Goal: Answer question/provide support

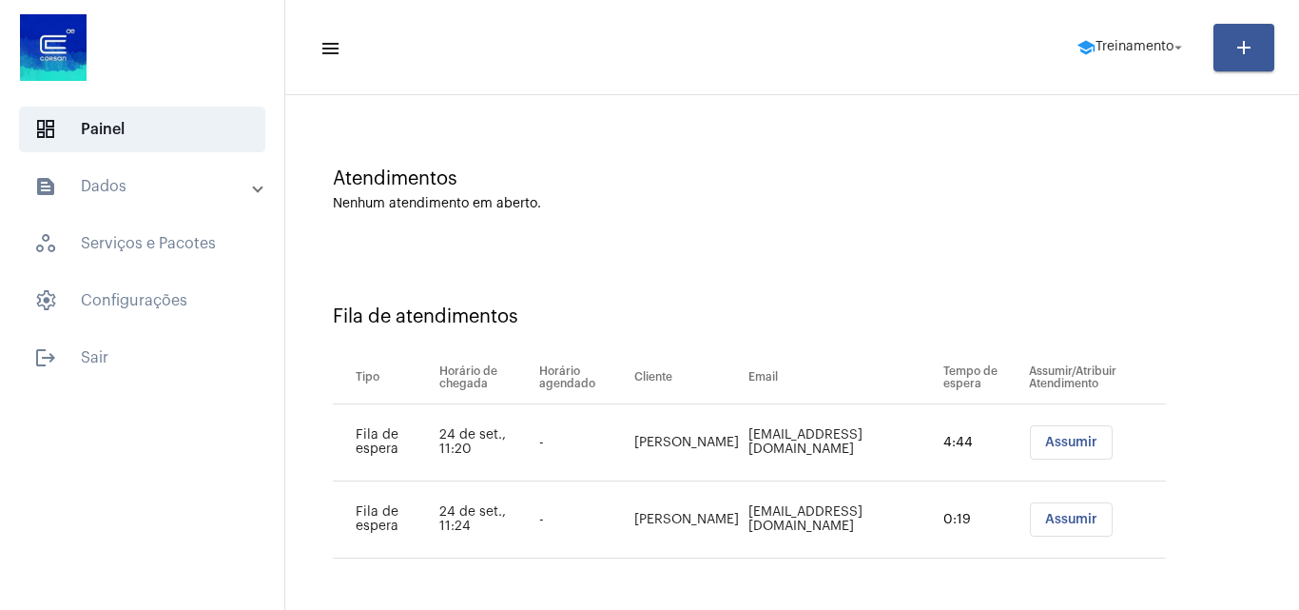
scroll to position [103, 0]
click at [983, 426] on button "Assumir" at bounding box center [1071, 442] width 83 height 34
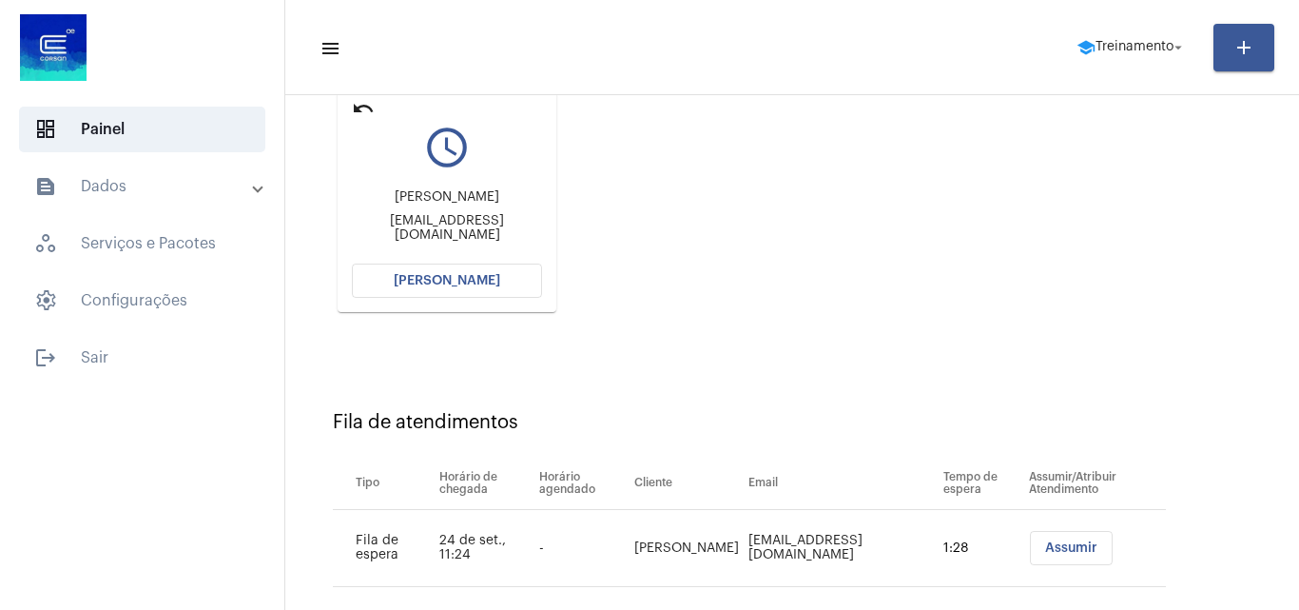
scroll to position [270, 0]
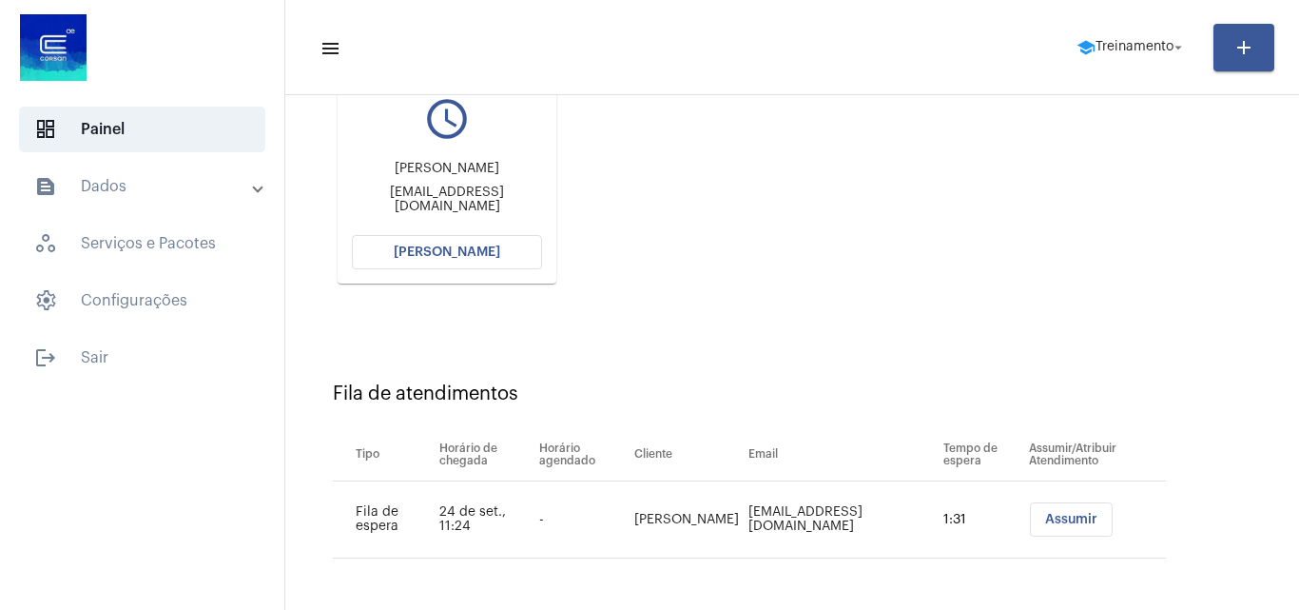
click at [500, 241] on button "Abrir Chamada" at bounding box center [447, 252] width 190 height 34
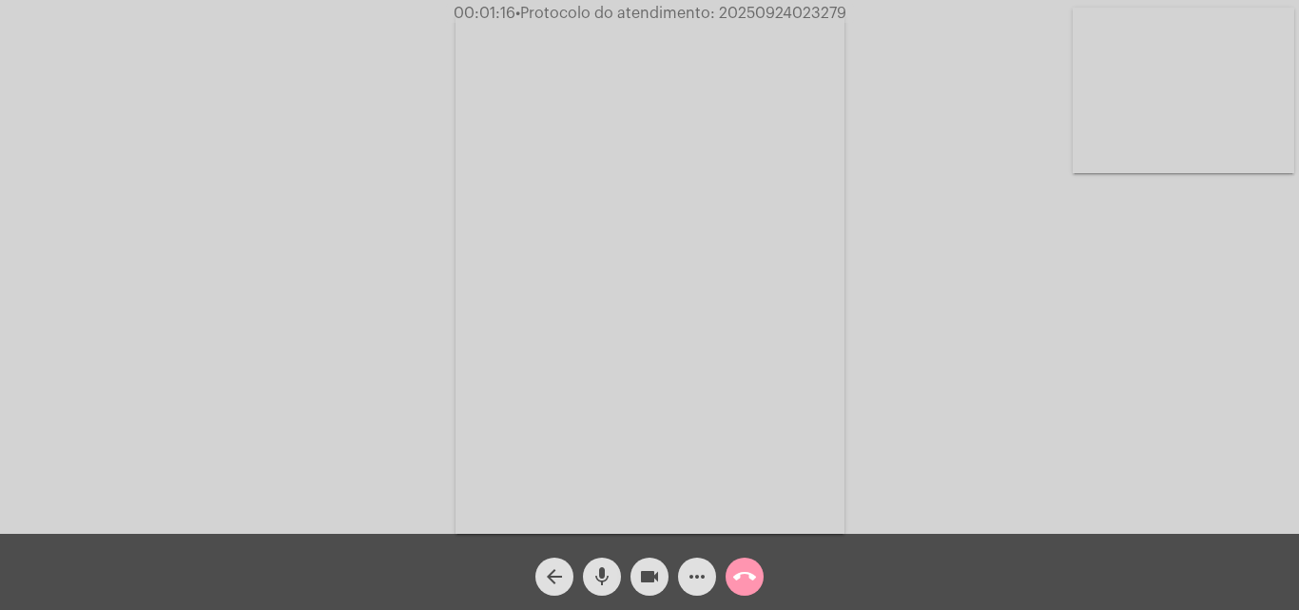
drag, startPoint x: 654, startPoint y: 566, endPoint x: 651, endPoint y: 533, distance: 33.5
click at [654, 565] on mat-icon "videocam" at bounding box center [649, 576] width 23 height 23
click at [651, 573] on mat-icon "videocam_off" at bounding box center [649, 576] width 23 height 23
click at [983, 115] on video at bounding box center [1184, 91] width 222 height 166
click at [259, 287] on video at bounding box center [239, 272] width 222 height 295
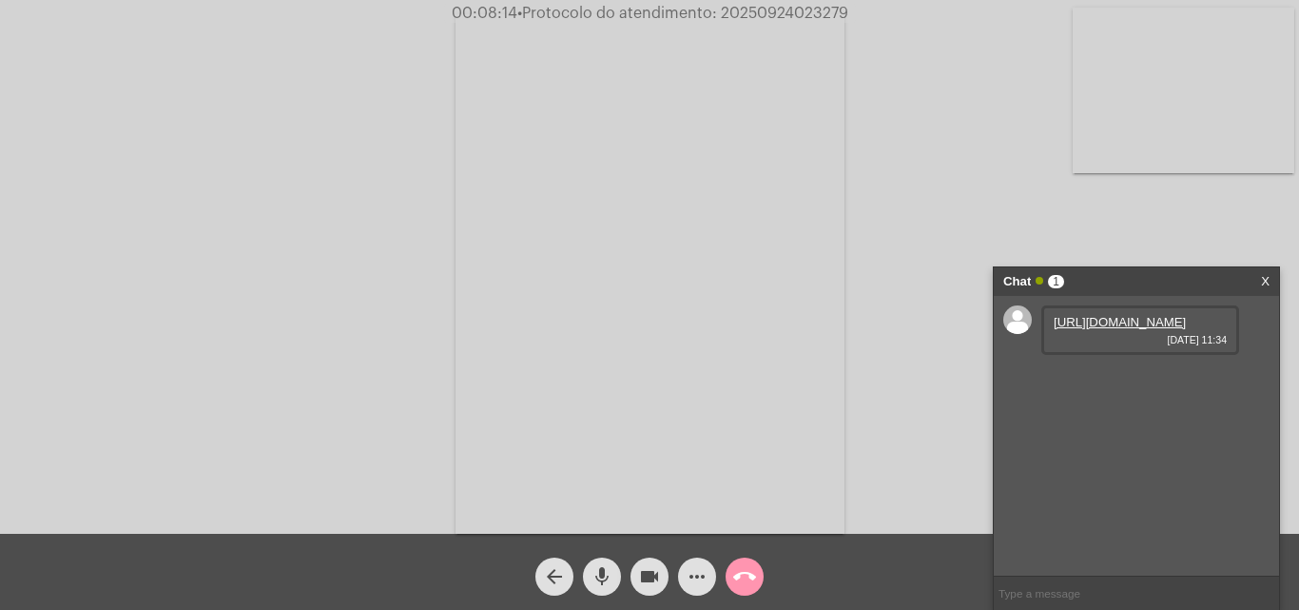
click at [983, 329] on link "https://neft-transfer-bucket.s3.amazonaws.com/temp-997e7940-0409-372e-1d52-17d7…" at bounding box center [1120, 322] width 132 height 14
click at [983, 383] on link "https://neft-transfer-bucket.s3.amazonaws.com/temp-2e261794-1c2e-1b79-7ce6-118c…" at bounding box center [1120, 376] width 132 height 14
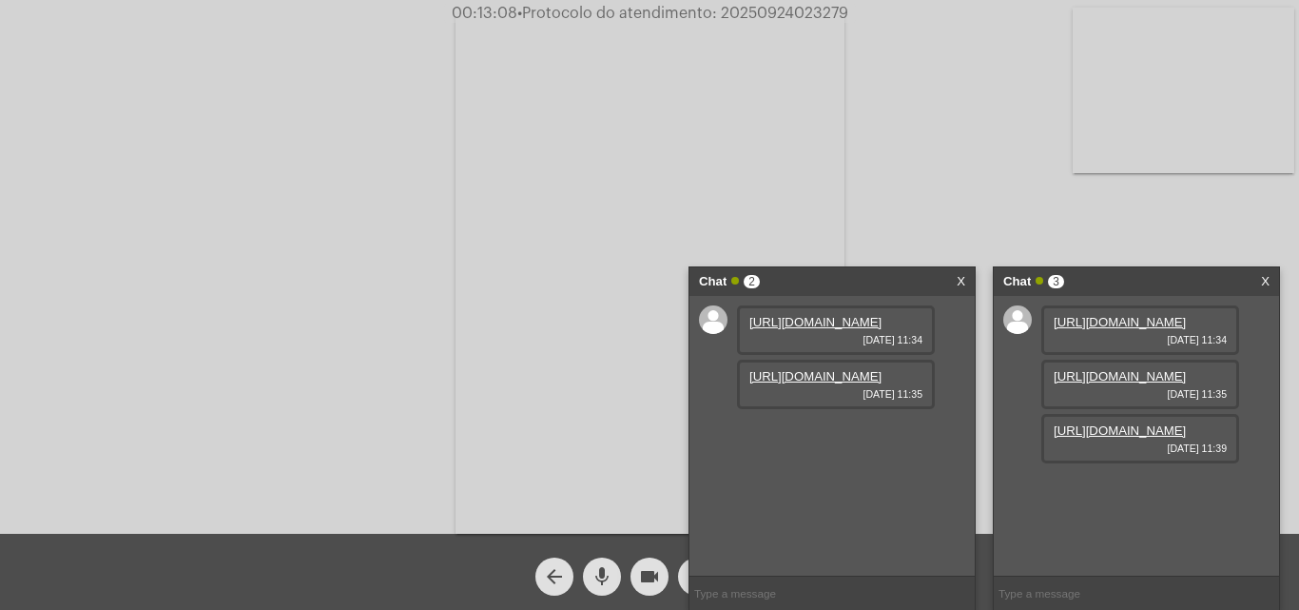
scroll to position [16, 0]
click at [983, 438] on link "https://neft-transfer-bucket.s3.amazonaws.com/temp-1eaf370a-4694-4d55-6891-0c84…" at bounding box center [1120, 430] width 132 height 14
click at [983, 492] on link "https://neft-transfer-bucket.s3.amazonaws.com/temp-82c6a962-9b60-123d-4e18-ceed…" at bounding box center [1120, 484] width 132 height 14
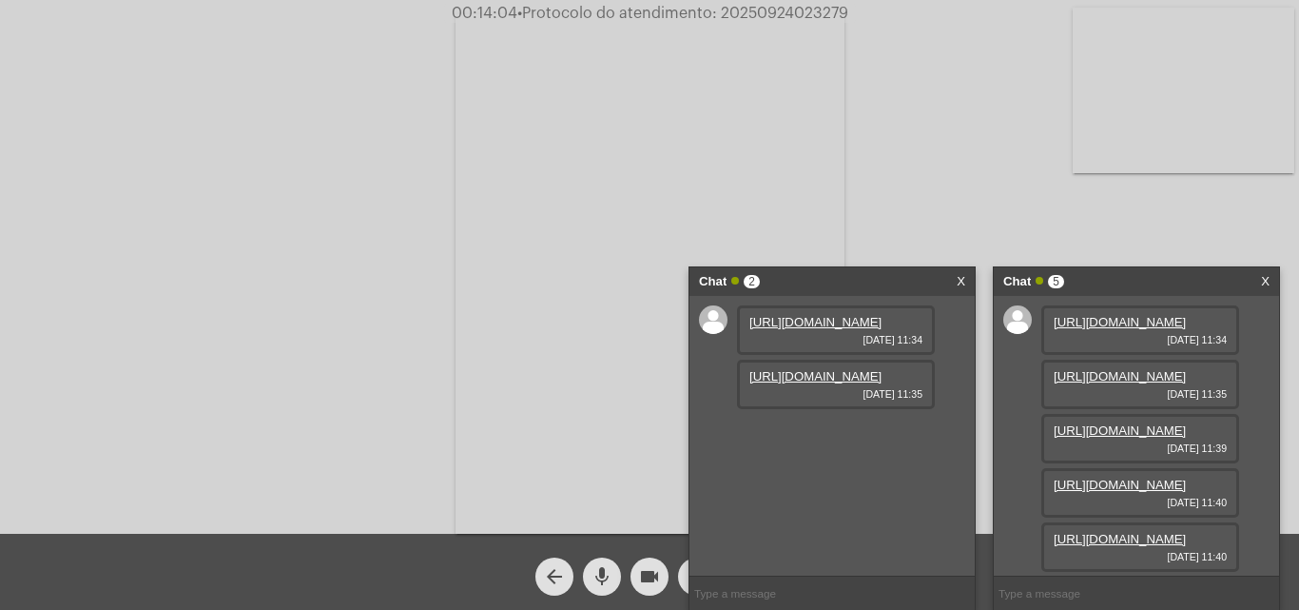
scroll to position [210, 0]
click at [983, 532] on link "https://neft-transfer-bucket.s3.amazonaws.com/temp-aa7a1759-52c9-35e3-5afa-36bd…" at bounding box center [1120, 539] width 132 height 14
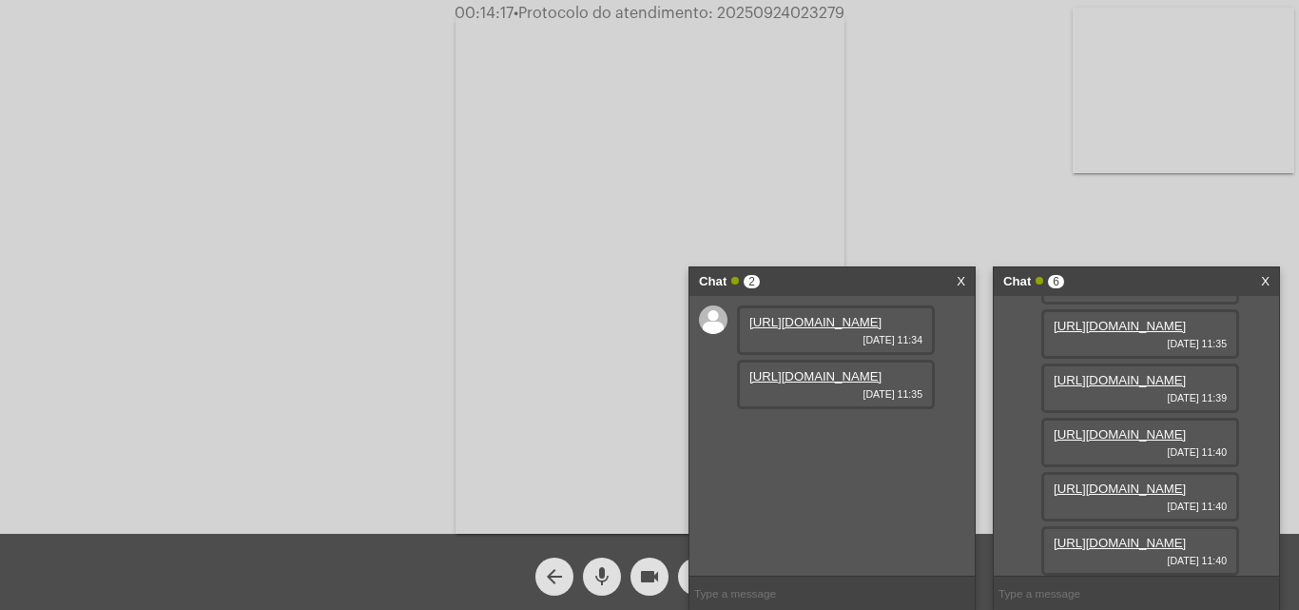
scroll to position [307, 0]
click at [983, 536] on link "https://neft-transfer-bucket.s3.amazonaws.com/temp-69a5526f-a54e-3822-a6ac-dea6…" at bounding box center [1120, 543] width 132 height 14
click at [983, 536] on link "https://neft-transfer-bucket.s3.amazonaws.com/temp-ba790c67-7ba9-5ba0-35e4-a568…" at bounding box center [1120, 543] width 132 height 14
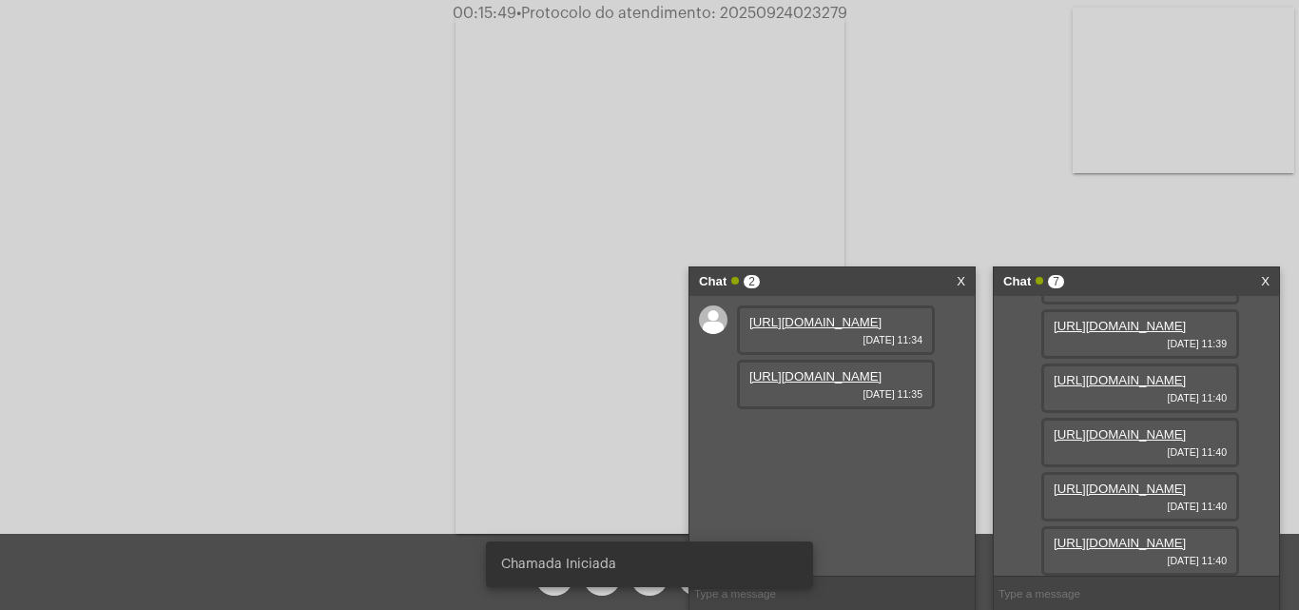
click at [962, 283] on link "X" at bounding box center [961, 281] width 9 height 29
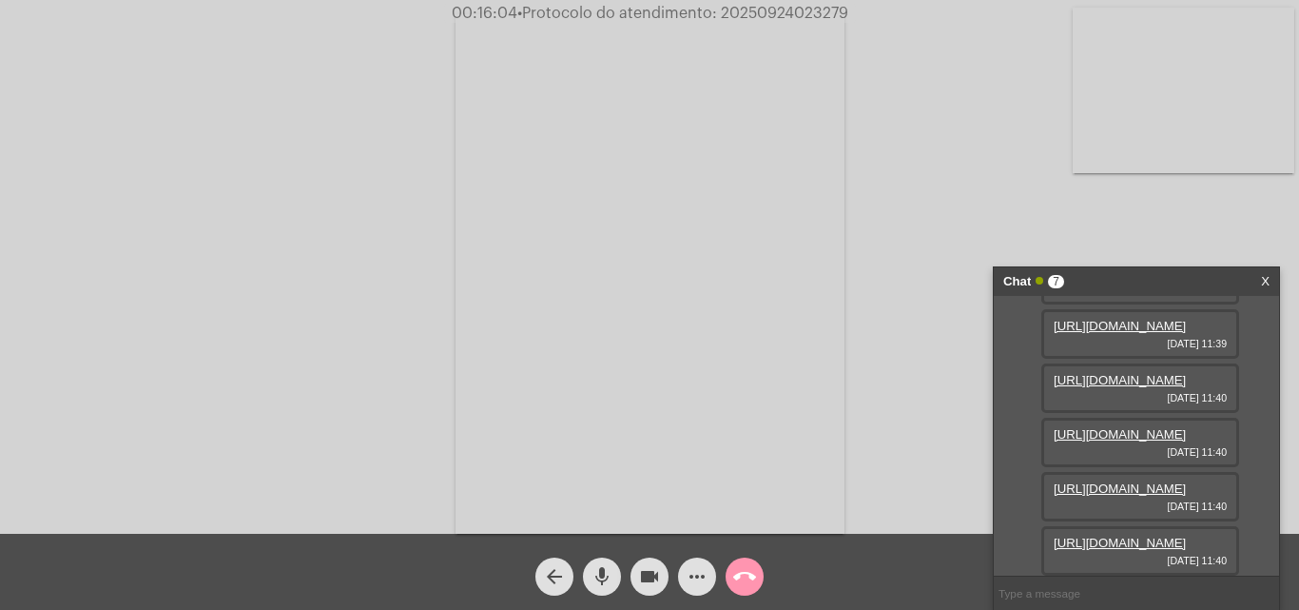
click at [983, 132] on video at bounding box center [1184, 91] width 222 height 166
click at [843, 146] on video at bounding box center [824, 271] width 692 height 519
click at [375, 295] on video at bounding box center [290, 271] width 389 height 519
click at [983, 536] on link "https://neft-transfer-bucket.s3.amazonaws.com/temp-920e8b70-b1e3-4ca1-f0e7-b023…" at bounding box center [1120, 543] width 132 height 14
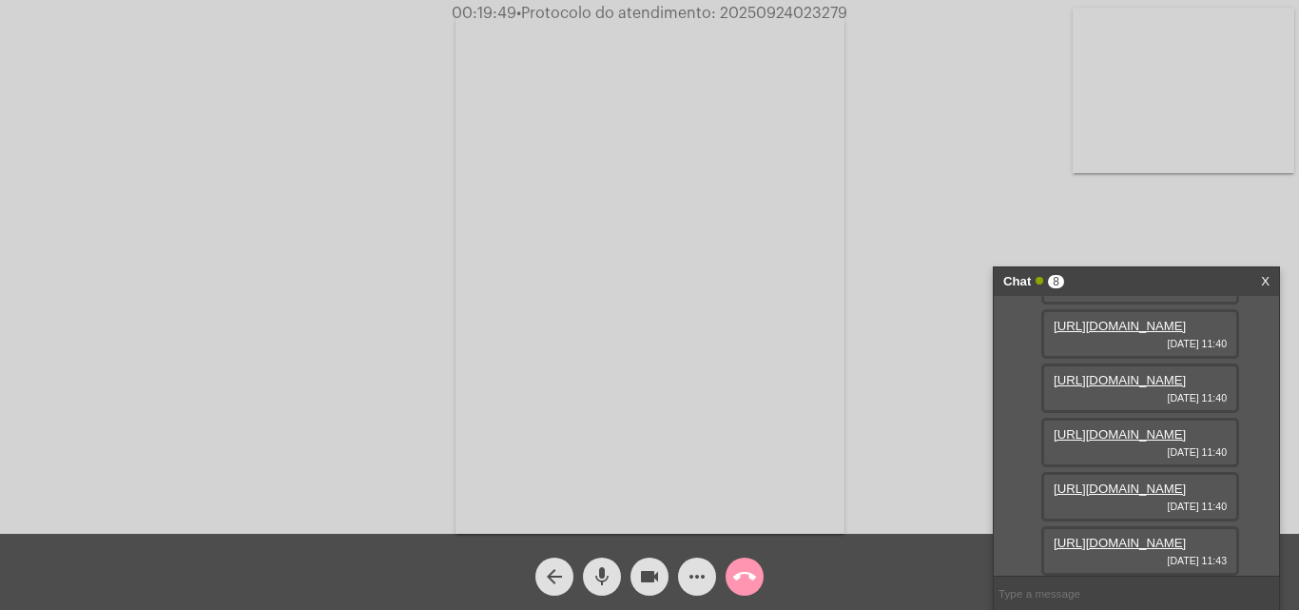
click at [693, 572] on mat-icon "more_horiz" at bounding box center [697, 576] width 23 height 23
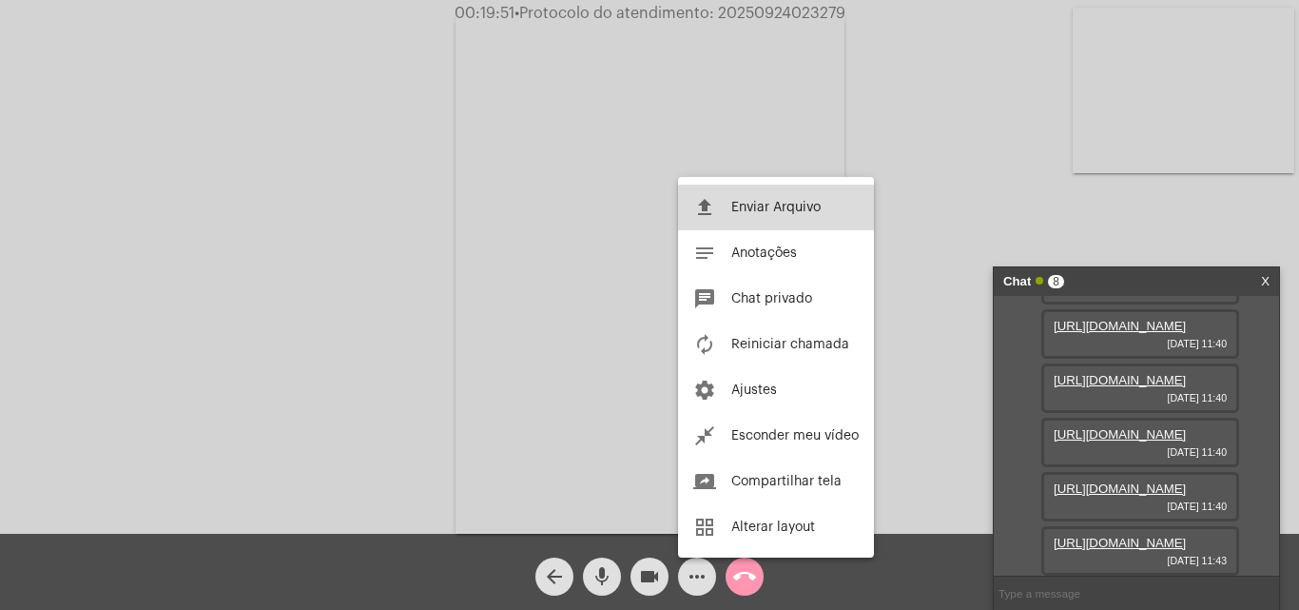
click at [785, 211] on span "Enviar Arquivo" at bounding box center [775, 207] width 89 height 13
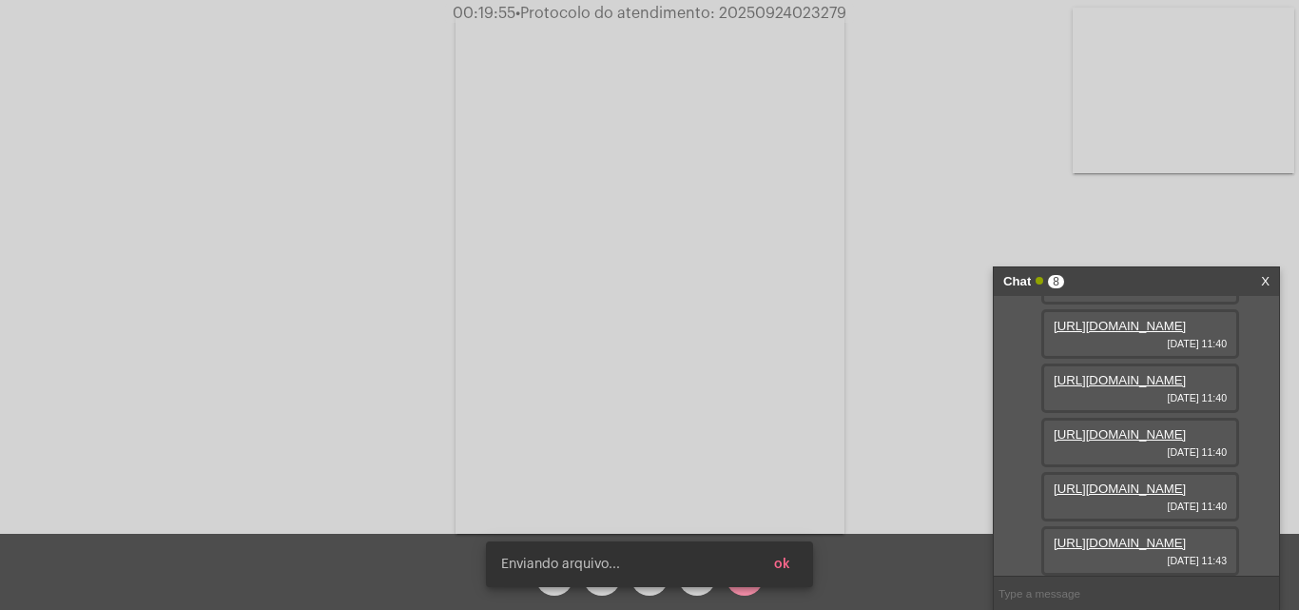
scroll to position [598, 0]
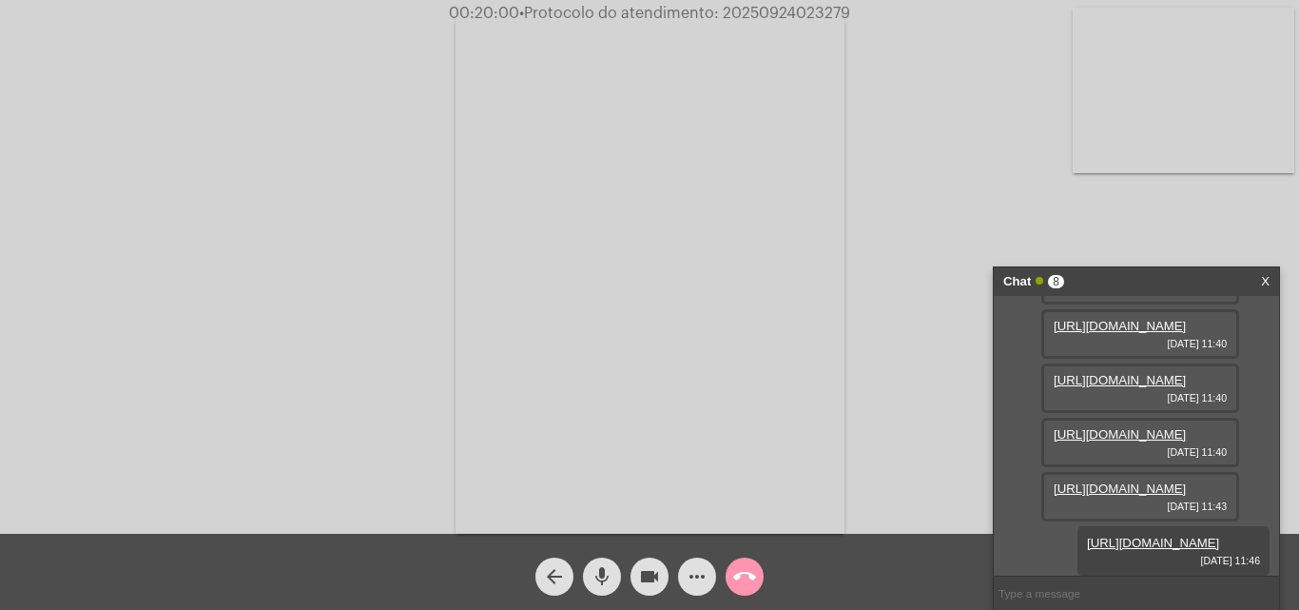
click at [694, 580] on mat-icon "more_horiz" at bounding box center [697, 576] width 23 height 23
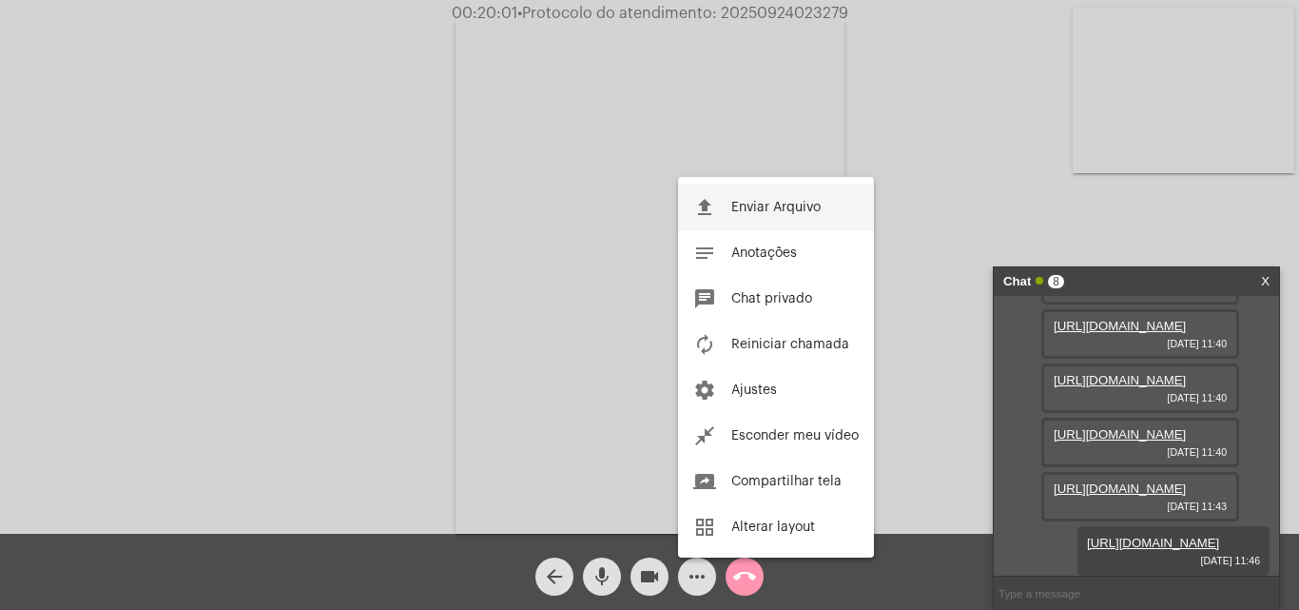
click at [752, 216] on button "file_upload Enviar Arquivo" at bounding box center [776, 208] width 196 height 46
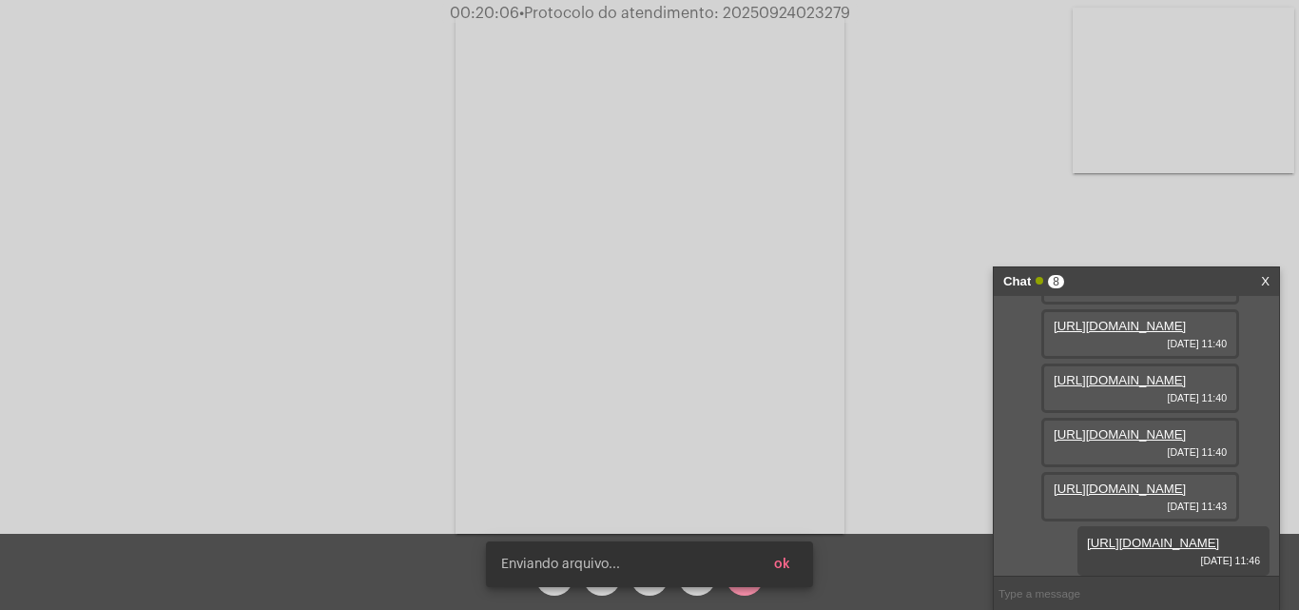
scroll to position [695, 0]
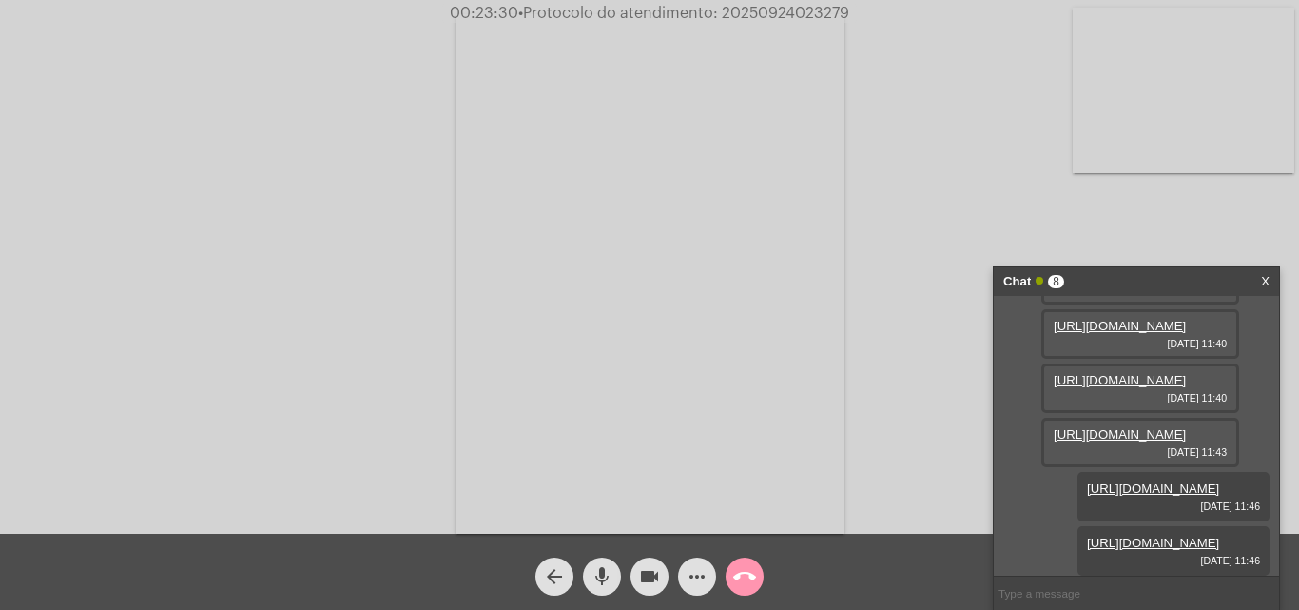
click at [697, 579] on mat-icon "more_horiz" at bounding box center [697, 576] width 23 height 23
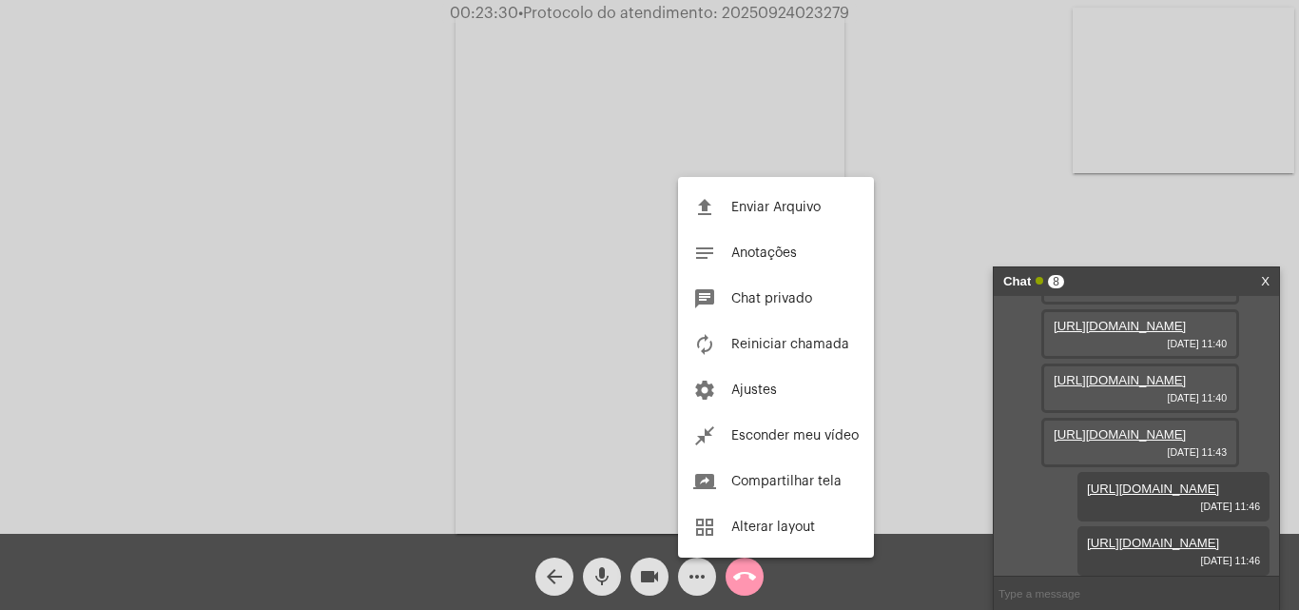
click at [810, 193] on button "file_upload Enviar Arquivo" at bounding box center [776, 208] width 196 height 46
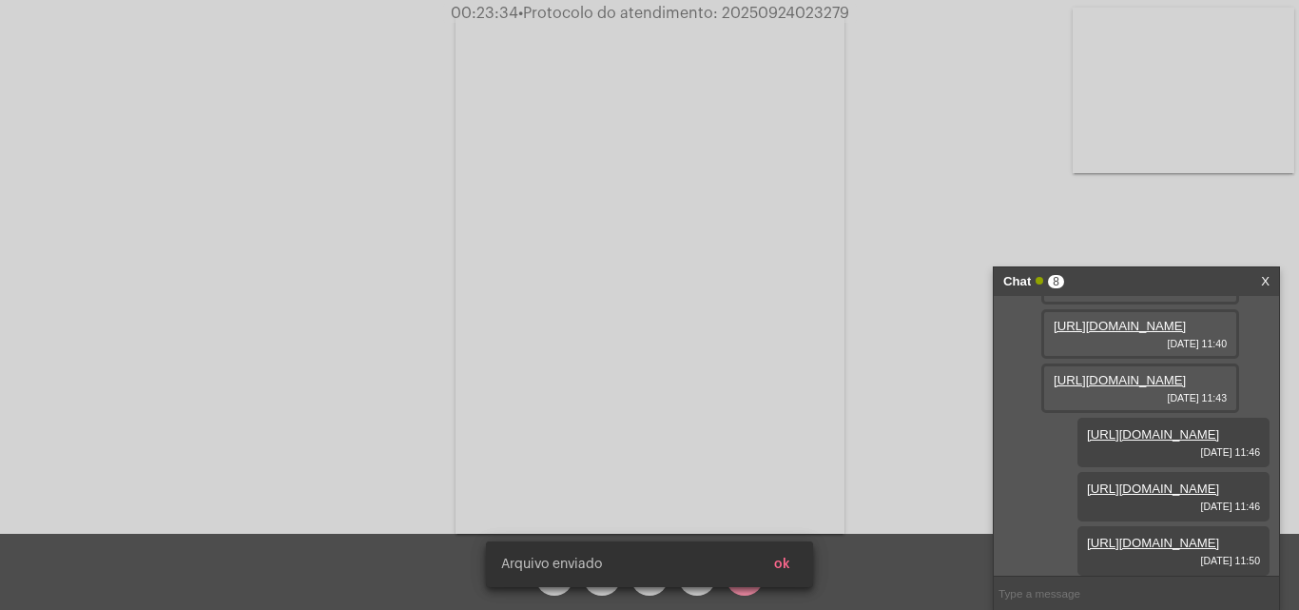
scroll to position [792, 0]
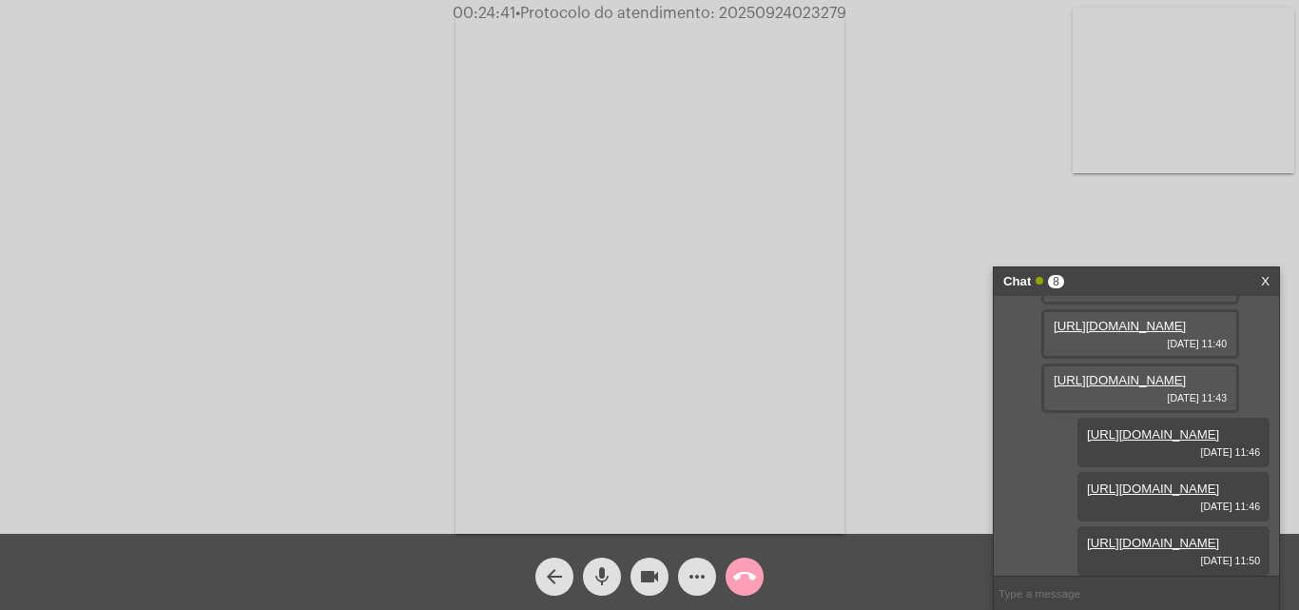
click at [762, 572] on button "call_end" at bounding box center [745, 576] width 38 height 38
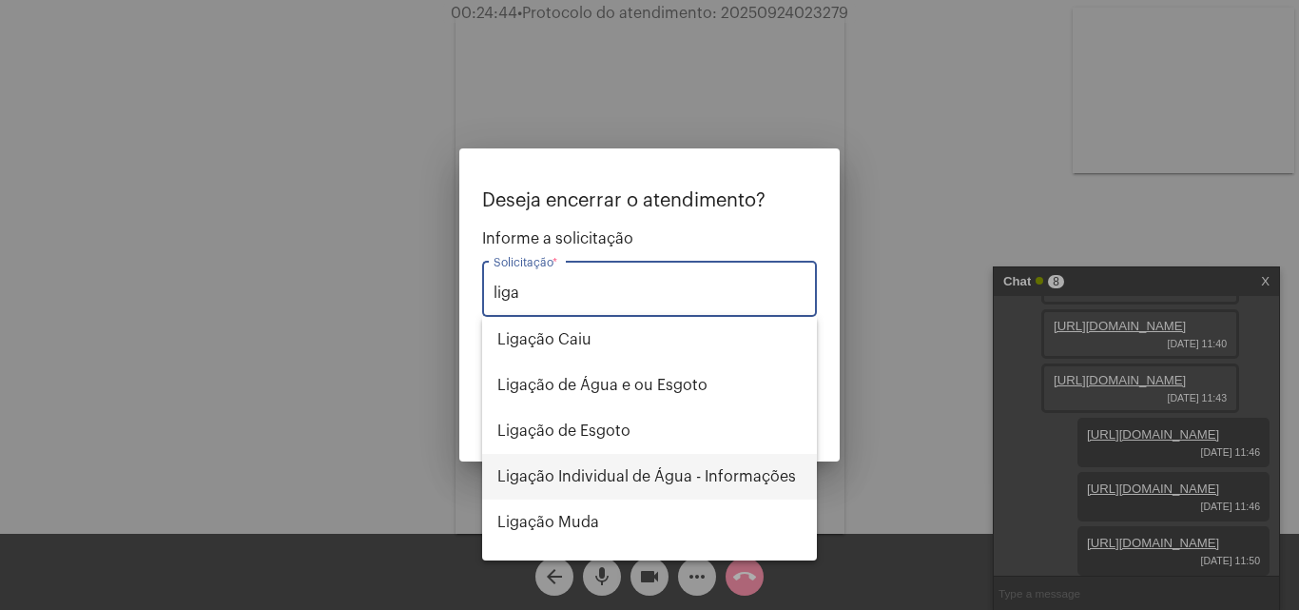
click at [731, 483] on span "Ligação Individual de Água - Informações" at bounding box center [649, 477] width 304 height 46
type input "Ligação Individual de Água - Informações"
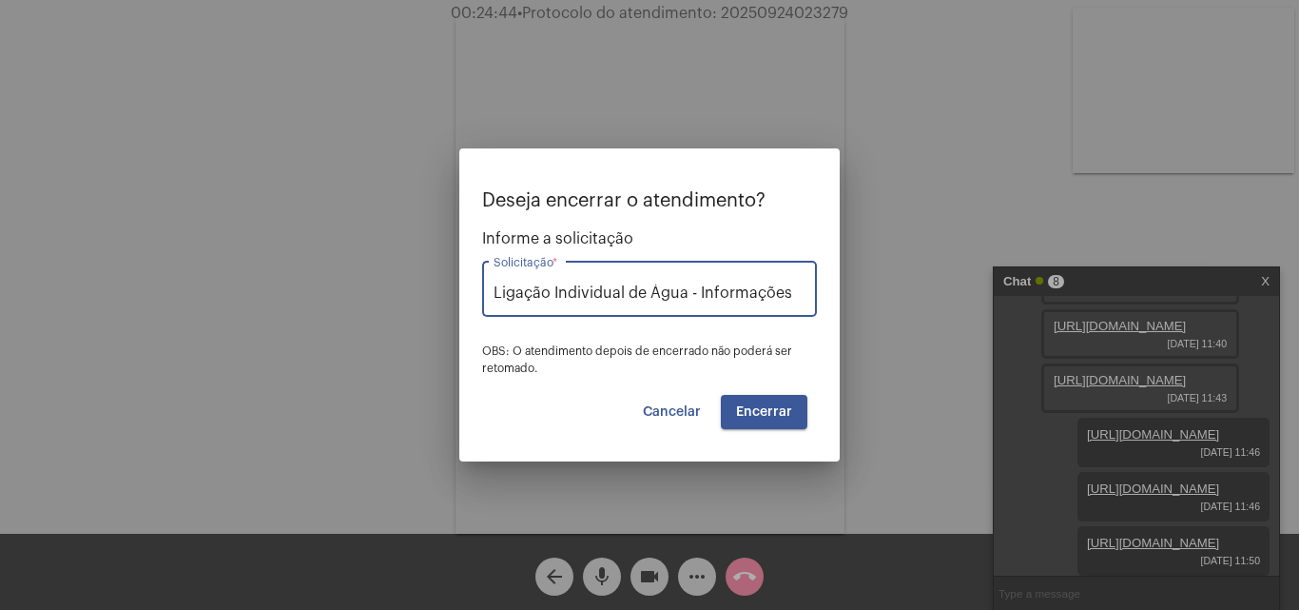
click at [773, 412] on span "Encerrar" at bounding box center [764, 411] width 56 height 13
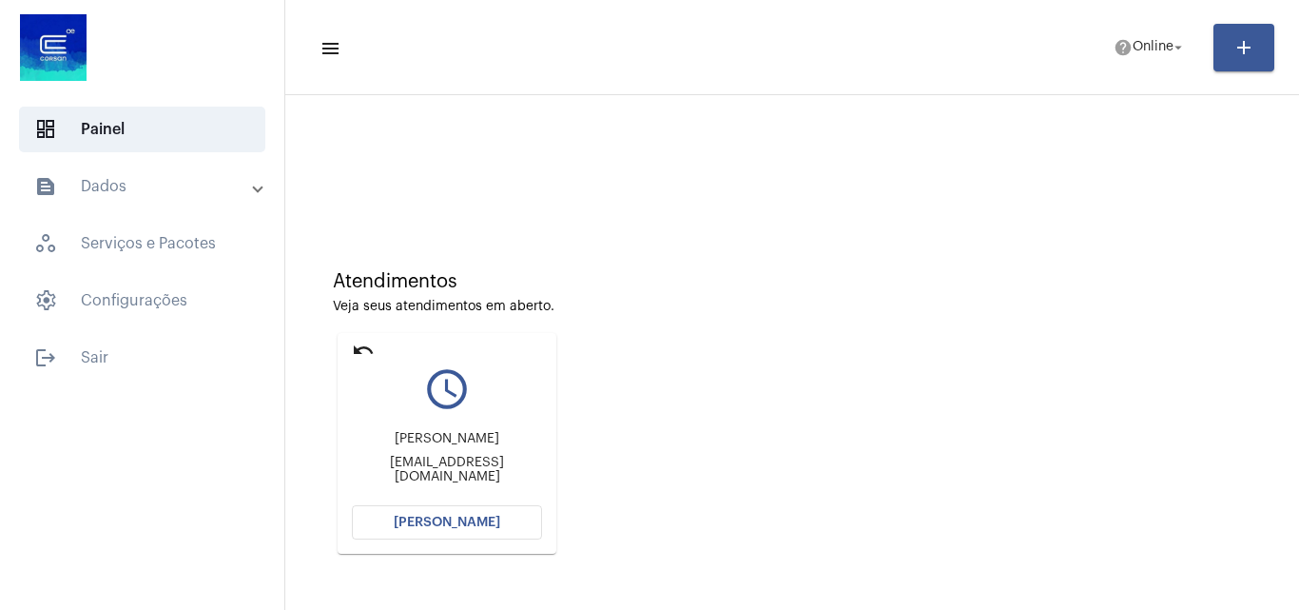
click at [506, 509] on button "[PERSON_NAME]" at bounding box center [447, 522] width 190 height 34
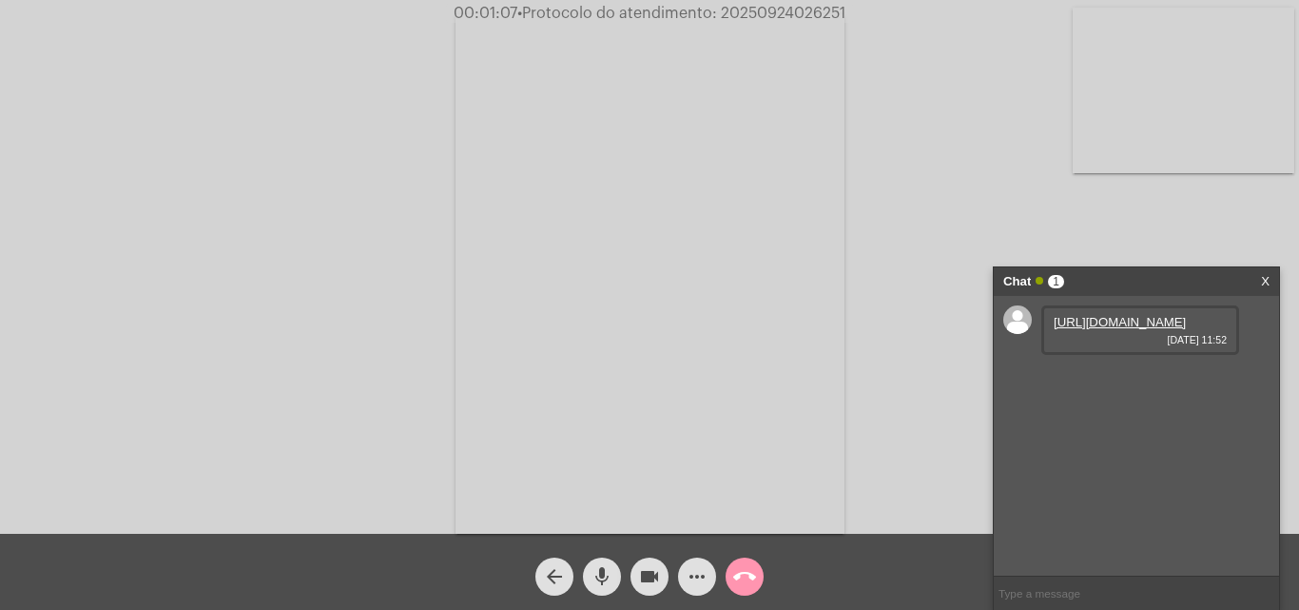
click at [983, 329] on link "https://neft-transfer-bucket.s3.amazonaws.com/temp-bf2e3d83-91a2-72ff-e3f7-2c79…" at bounding box center [1120, 322] width 132 height 14
click at [983, 383] on link "https://neft-transfer-bucket.s3.amazonaws.com/temp-d42b5626-4570-aa84-e09d-a865…" at bounding box center [1120, 376] width 132 height 14
click at [983, 438] on link "https://neft-transfer-bucket.s3.amazonaws.com/temp-22c93f10-e3a5-038b-1cc5-89e6…" at bounding box center [1120, 430] width 132 height 14
click at [805, 12] on span "• Protocolo do atendimento: 20250924026251" at bounding box center [682, 13] width 328 height 15
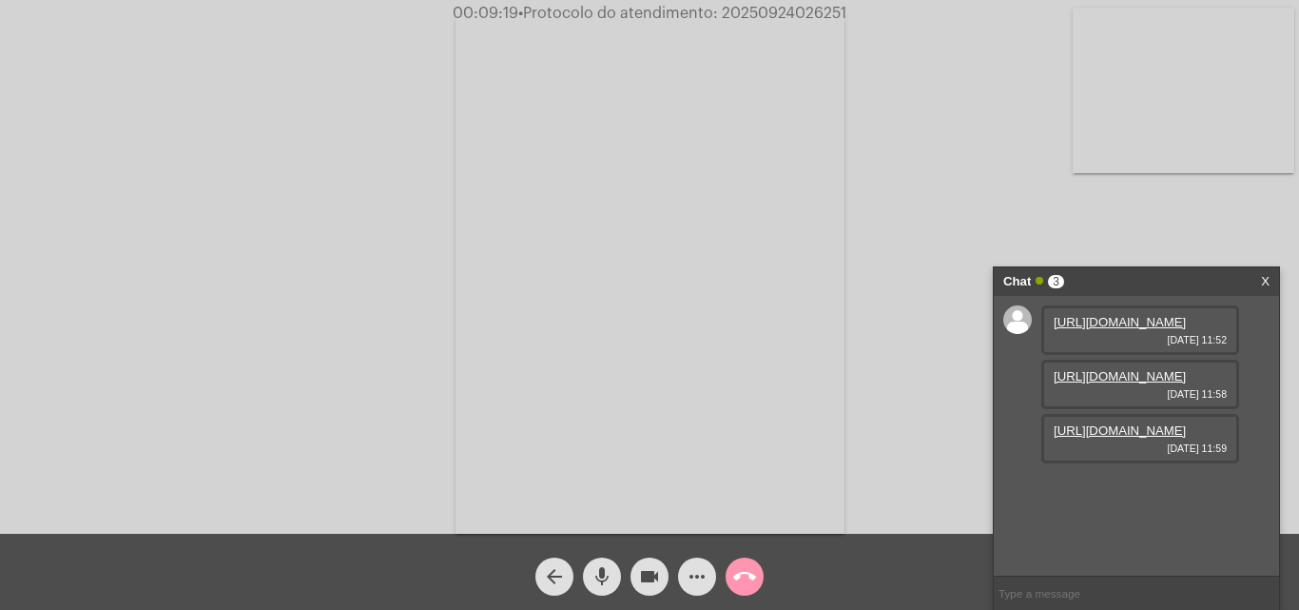
click at [805, 12] on span "• Protocolo do atendimento: 20250924026251" at bounding box center [682, 13] width 328 height 15
click at [805, 12] on span "• Protocolo do atendimento: 20250924026251" at bounding box center [683, 13] width 328 height 15
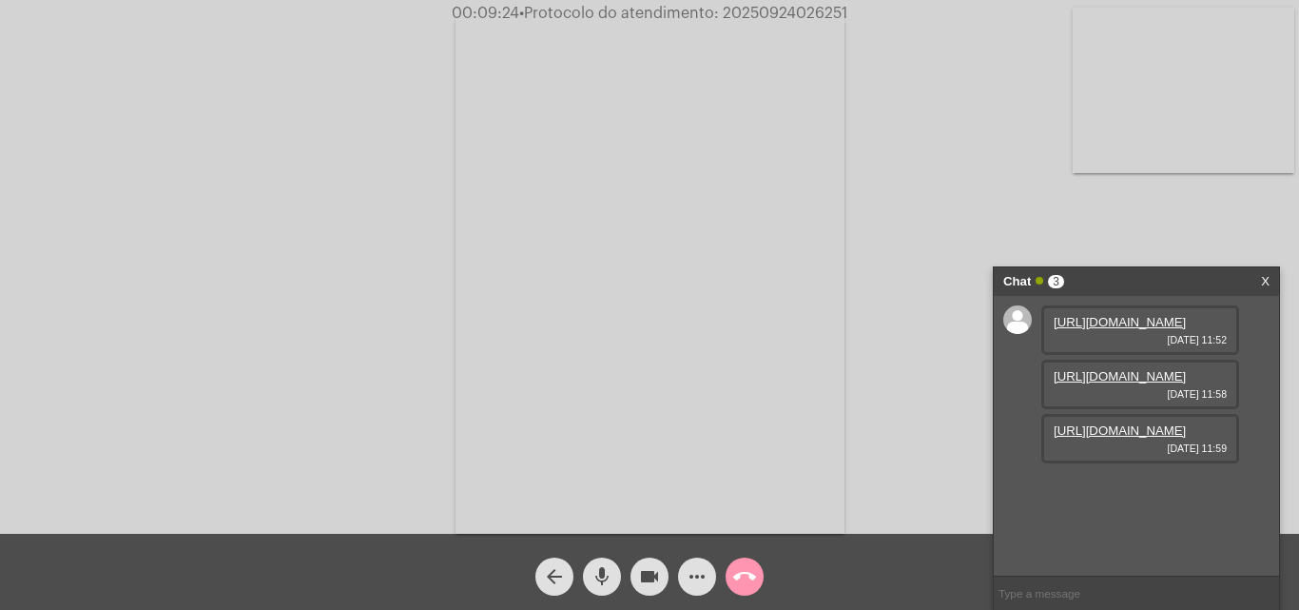
click at [805, 12] on span "• Protocolo do atendimento: 20250924026251" at bounding box center [683, 13] width 328 height 15
click at [745, 8] on span "• Protocolo do atendimento: 20250924026251" at bounding box center [683, 13] width 328 height 15
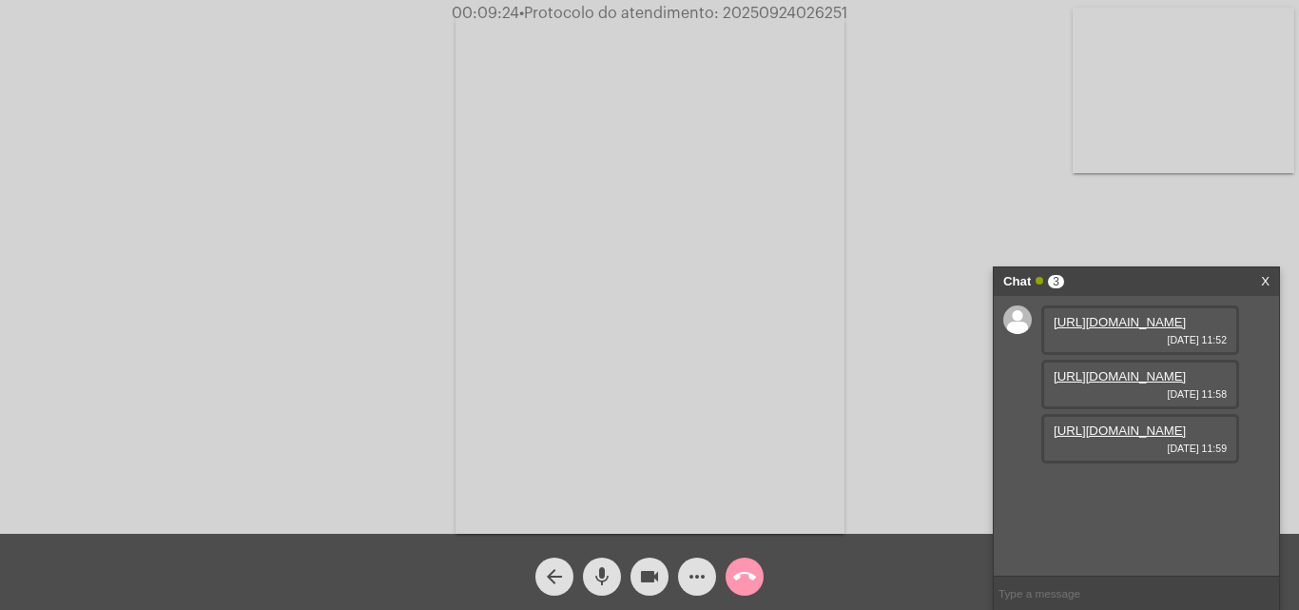
drag, startPoint x: 724, startPoint y: 13, endPoint x: 828, endPoint y: 5, distance: 104.0
click at [851, 12] on span "00:09:24 • Protocolo do atendimento: 20250924026251" at bounding box center [649, 13] width 411 height 19
click at [744, 580] on mat-icon "call_end" at bounding box center [744, 576] width 23 height 23
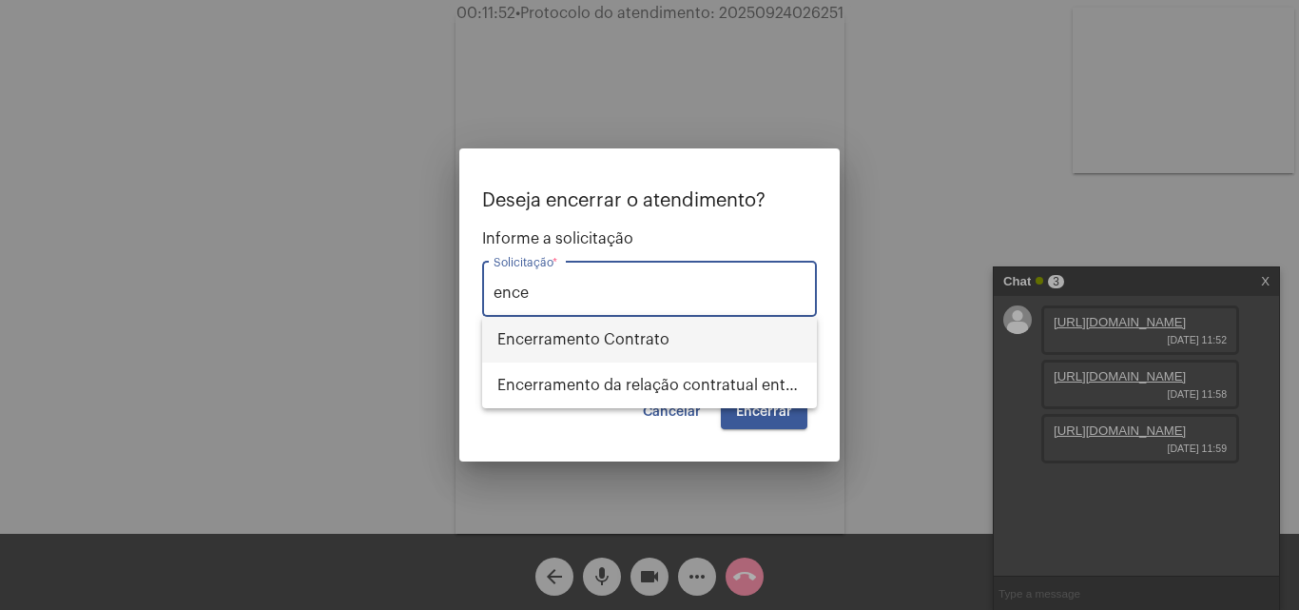
click at [653, 337] on span "Encerramento Contrato" at bounding box center [649, 340] width 304 height 46
type input "Encerramento Contrato"
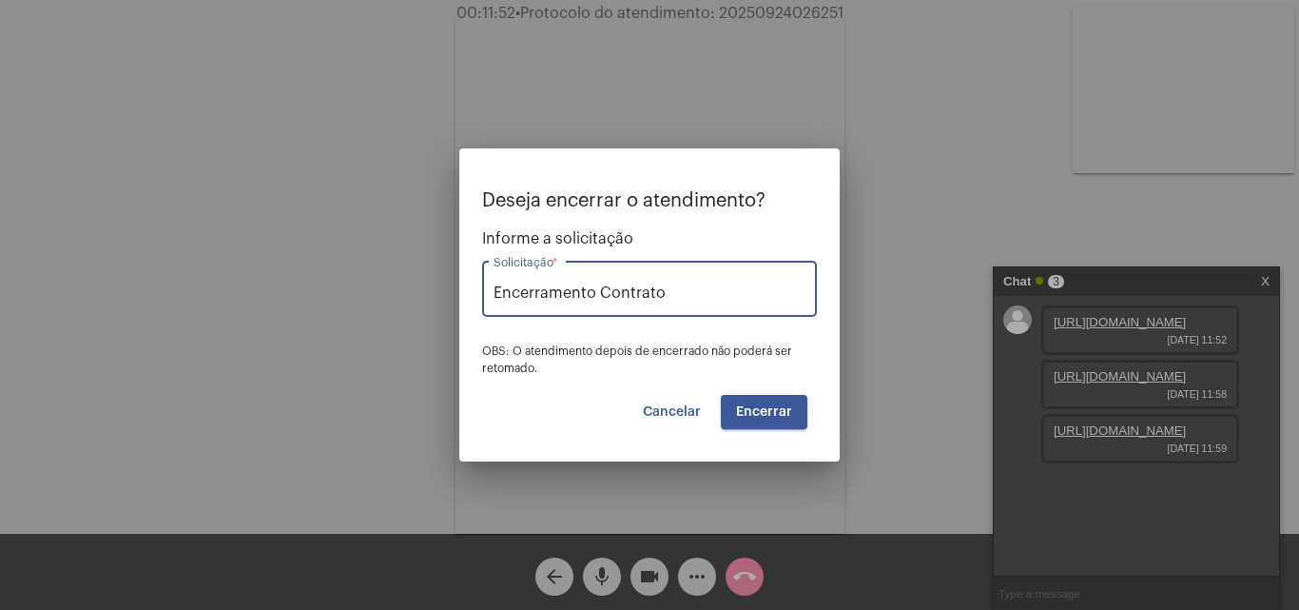
click at [765, 412] on span "Encerrar" at bounding box center [764, 411] width 56 height 13
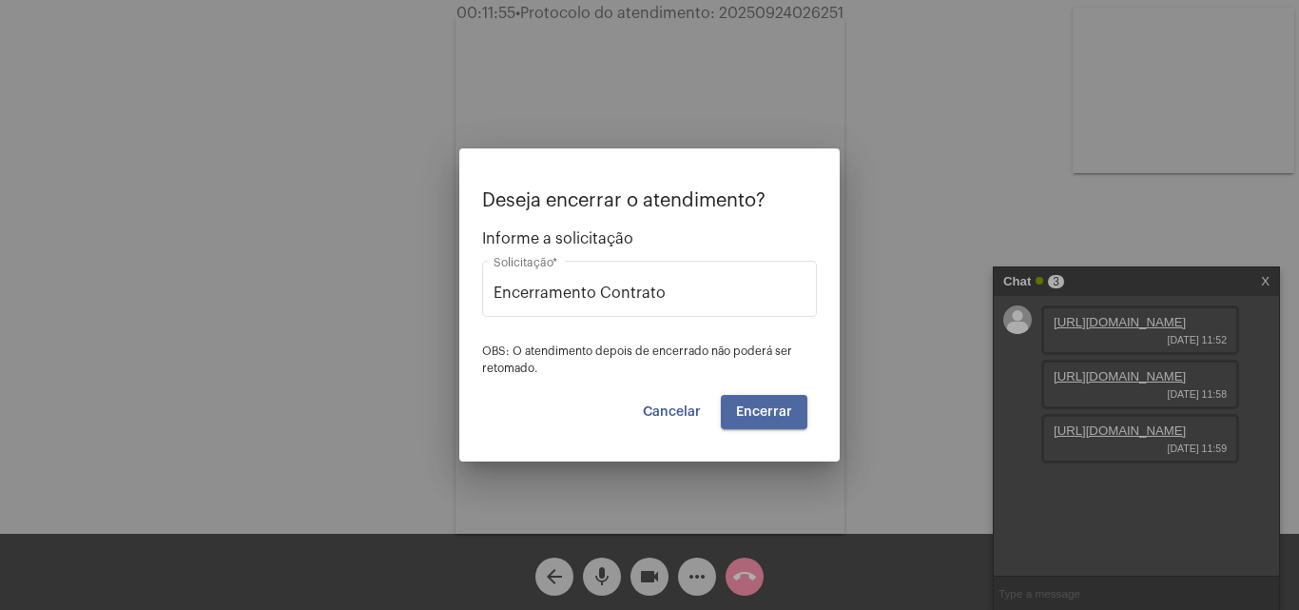
click at [765, 409] on span "Encerrar" at bounding box center [764, 411] width 56 height 13
click at [772, 403] on button "Encerrar" at bounding box center [764, 412] width 87 height 34
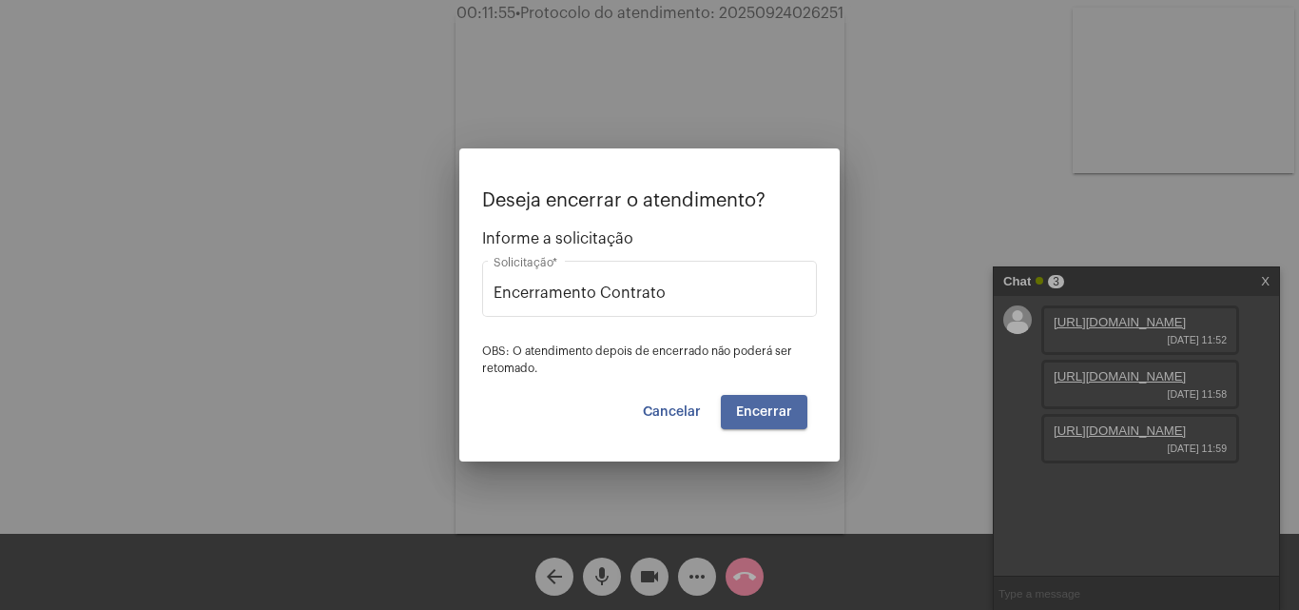
click at [772, 403] on button "Encerrar" at bounding box center [764, 412] width 87 height 34
click at [766, 405] on span "Encerrar" at bounding box center [764, 411] width 56 height 13
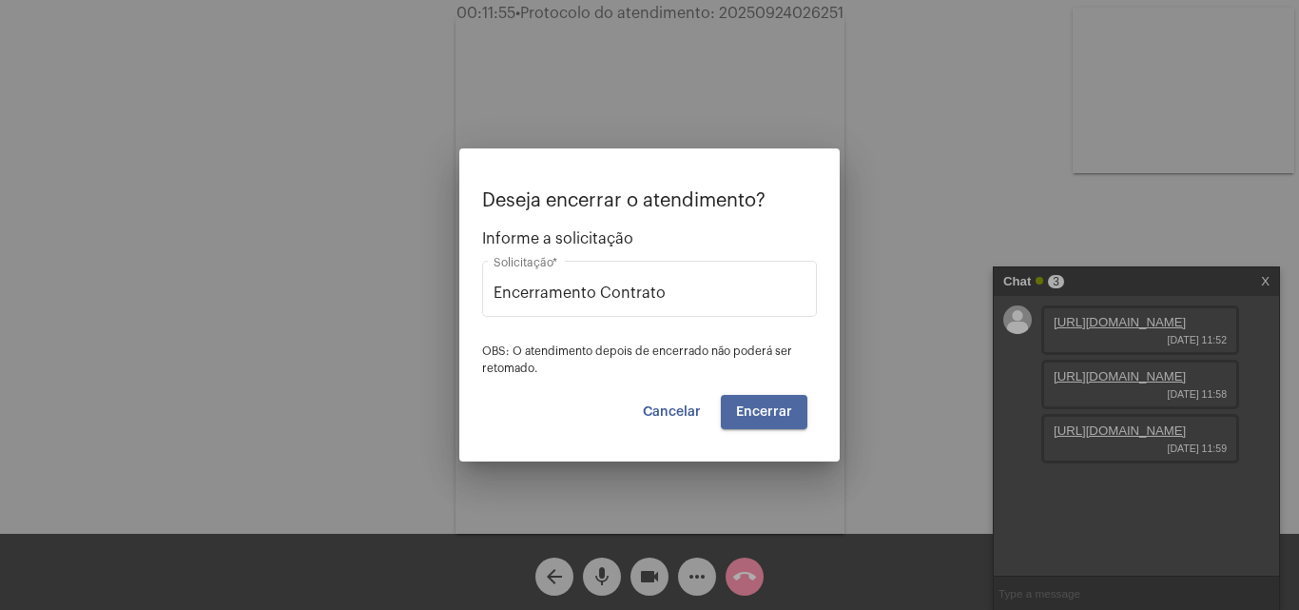
click at [766, 408] on span "Encerrar" at bounding box center [764, 411] width 56 height 13
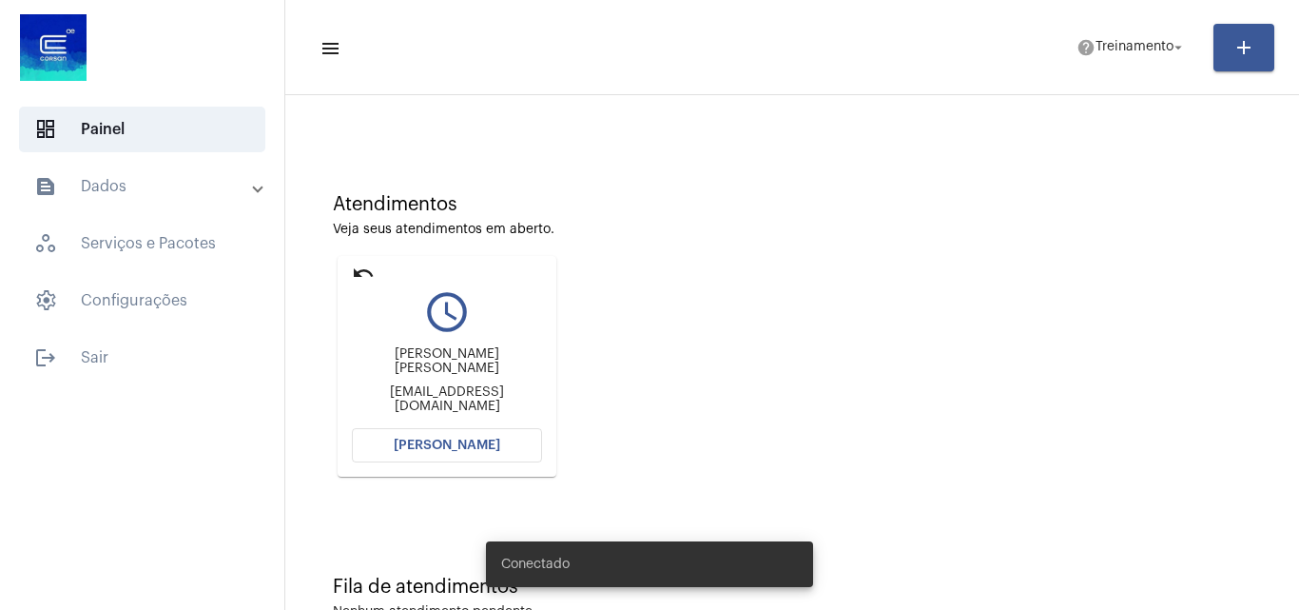
scroll to position [134, 0]
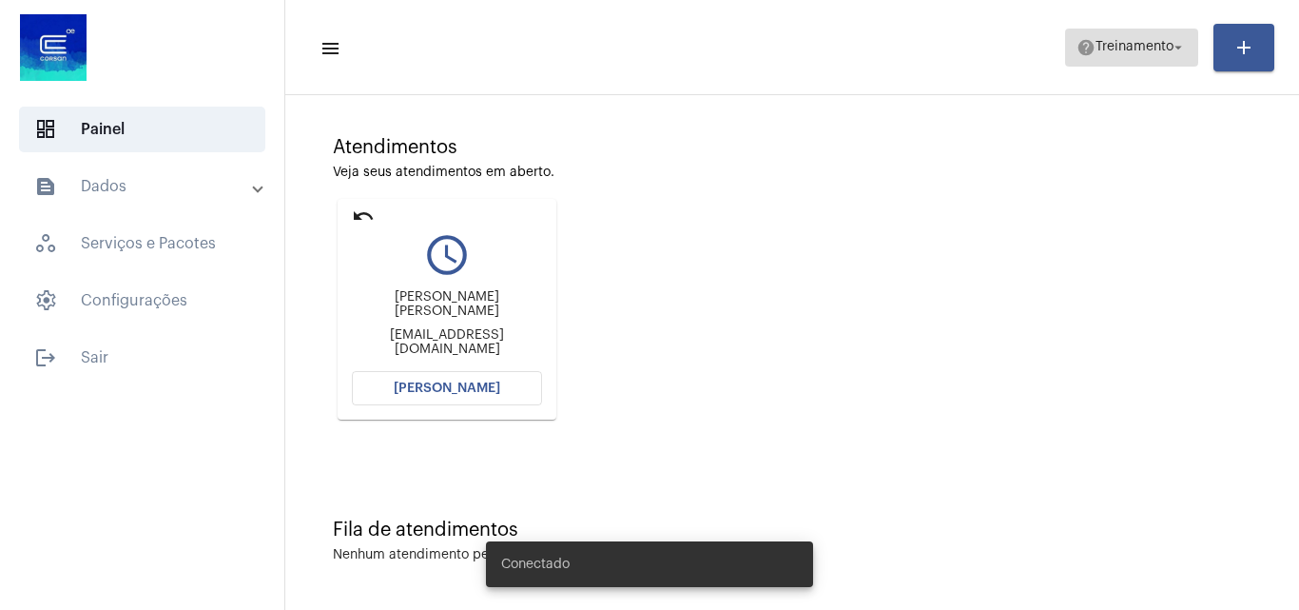
click at [1121, 54] on span "help Treinamento arrow_drop_down" at bounding box center [1132, 46] width 110 height 34
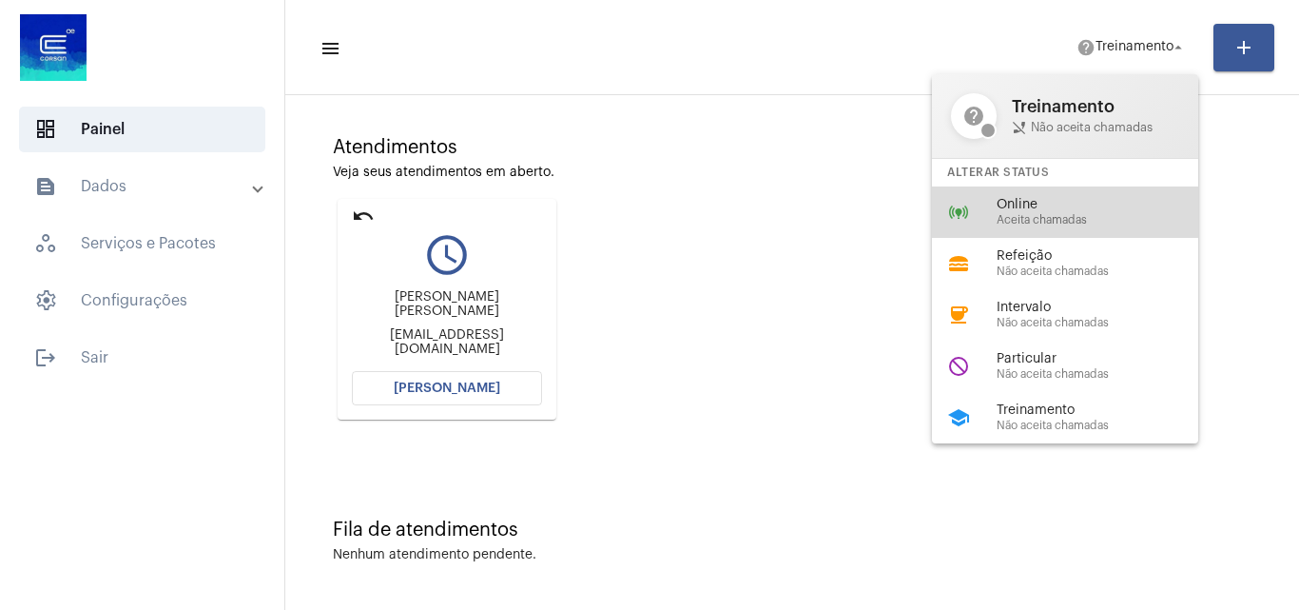
click at [1038, 195] on div "online_prediction Online Aceita chamadas" at bounding box center [1080, 211] width 297 height 51
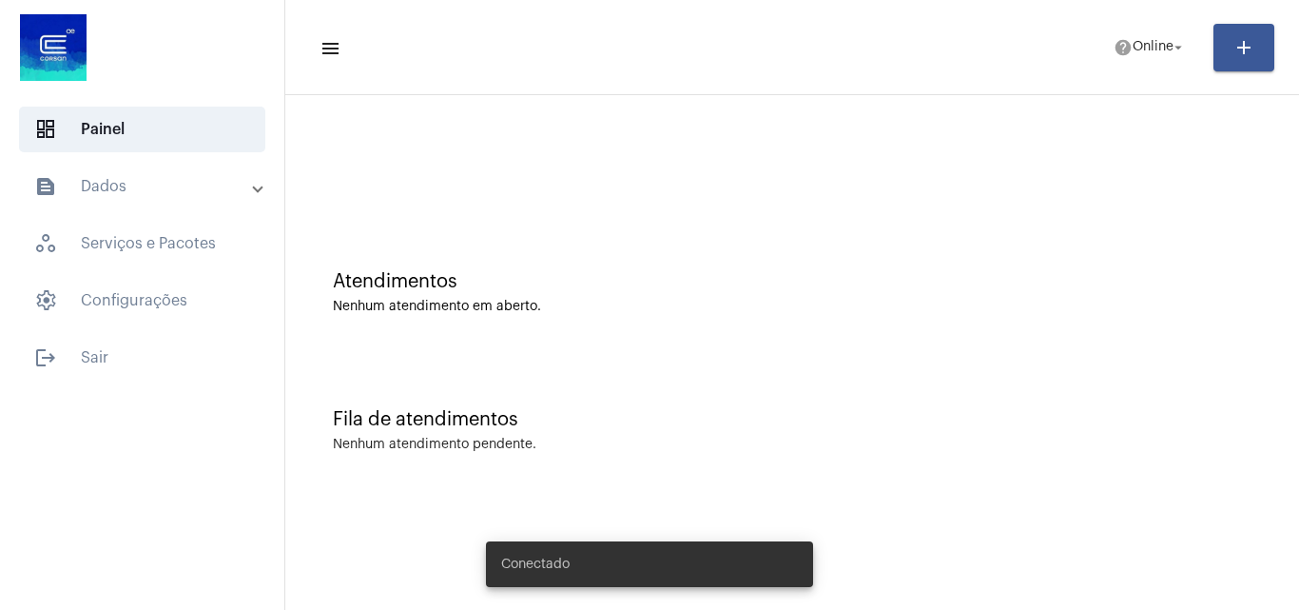
click at [1148, 26] on mat-toolbar-row "menu help Online arrow_drop_down add" at bounding box center [792, 47] width 1014 height 61
click at [1144, 49] on span "Online" at bounding box center [1153, 47] width 41 height 13
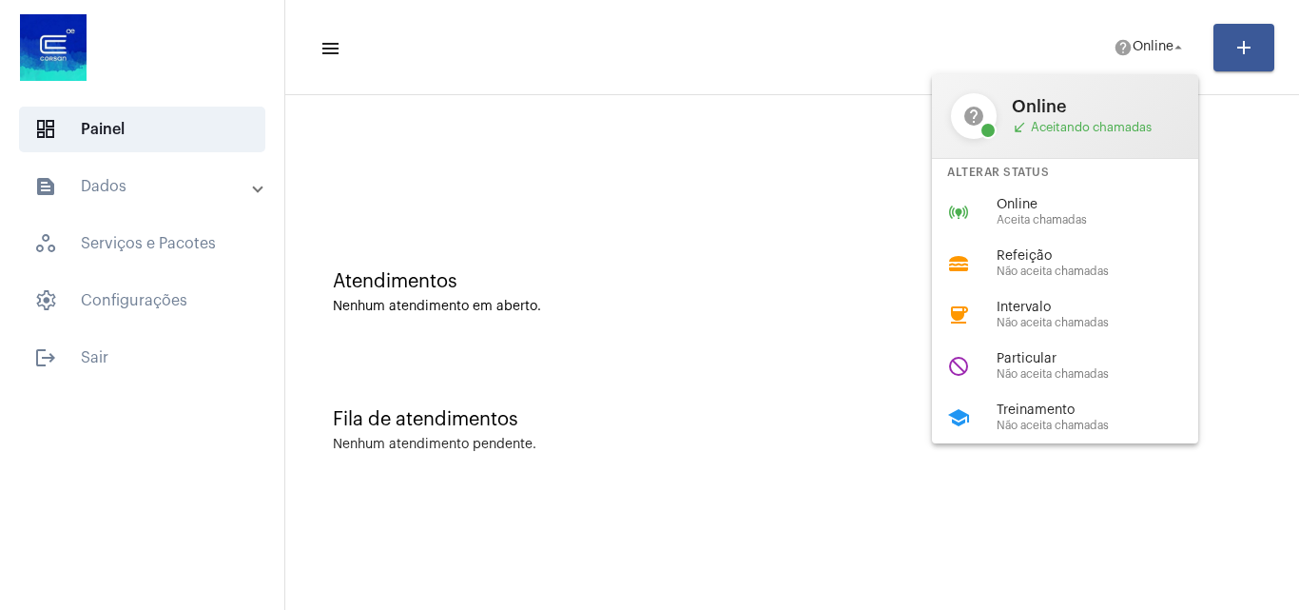
click at [662, 238] on div at bounding box center [649, 305] width 1299 height 610
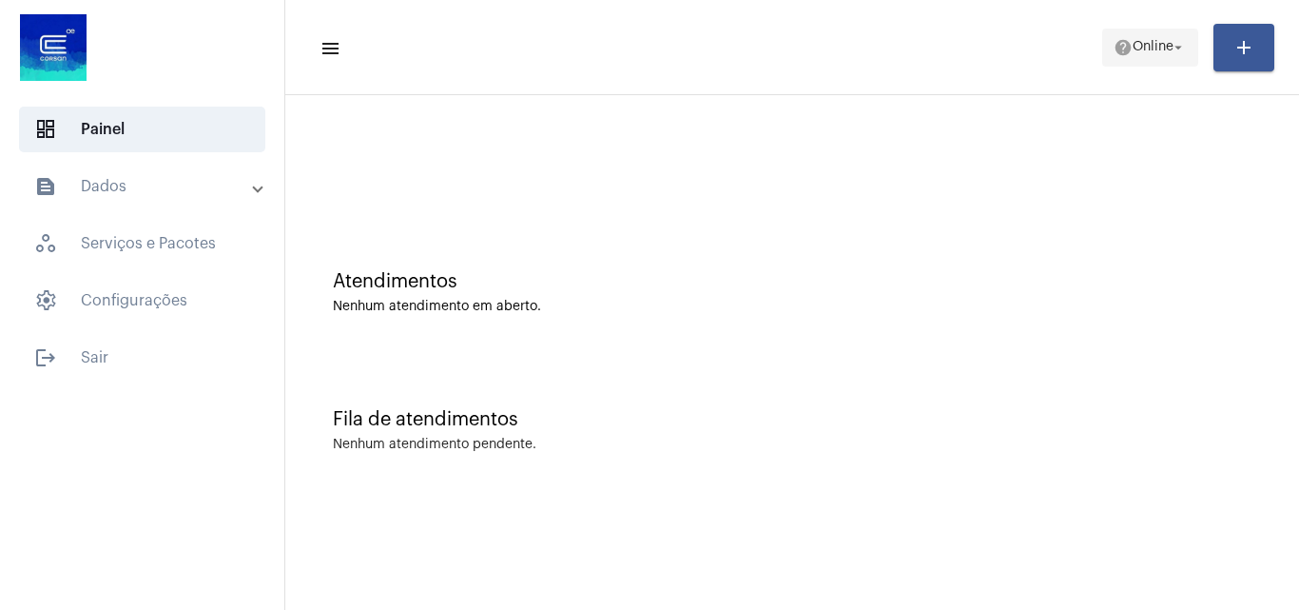
click at [1146, 53] on span "Online" at bounding box center [1153, 47] width 41 height 13
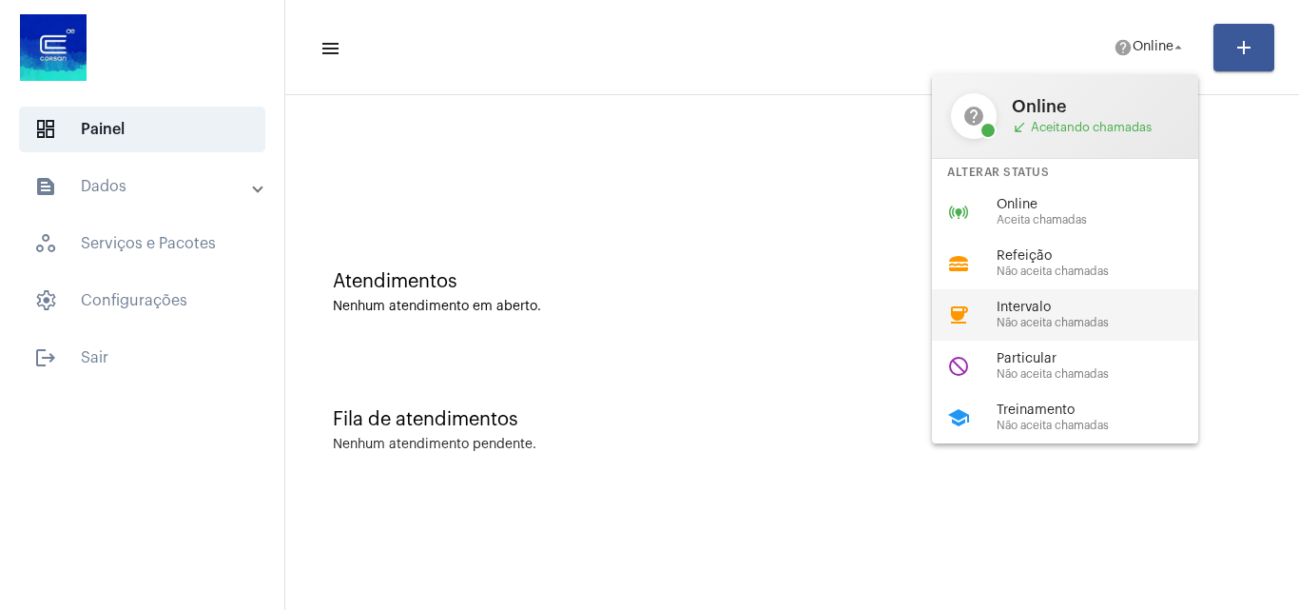
click at [1042, 308] on span "Intervalo" at bounding box center [1105, 308] width 217 height 14
